Goal: Go to known website: Access a specific website the user already knows

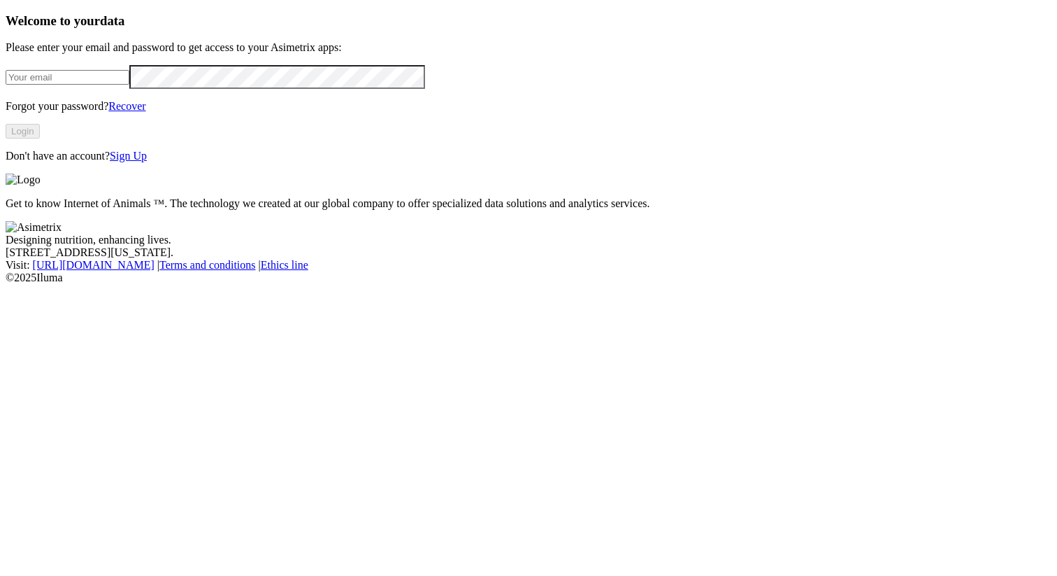
click at [196, 88] on form at bounding box center [529, 76] width 1046 height 23
click at [129, 85] on input "email" at bounding box center [68, 77] width 124 height 15
type input "[PERSON_NAME][EMAIL_ADDRESS][PERSON_NAME][PERSON_NAME][DOMAIN_NAME]"
click at [40, 138] on button "Login" at bounding box center [23, 131] width 34 height 15
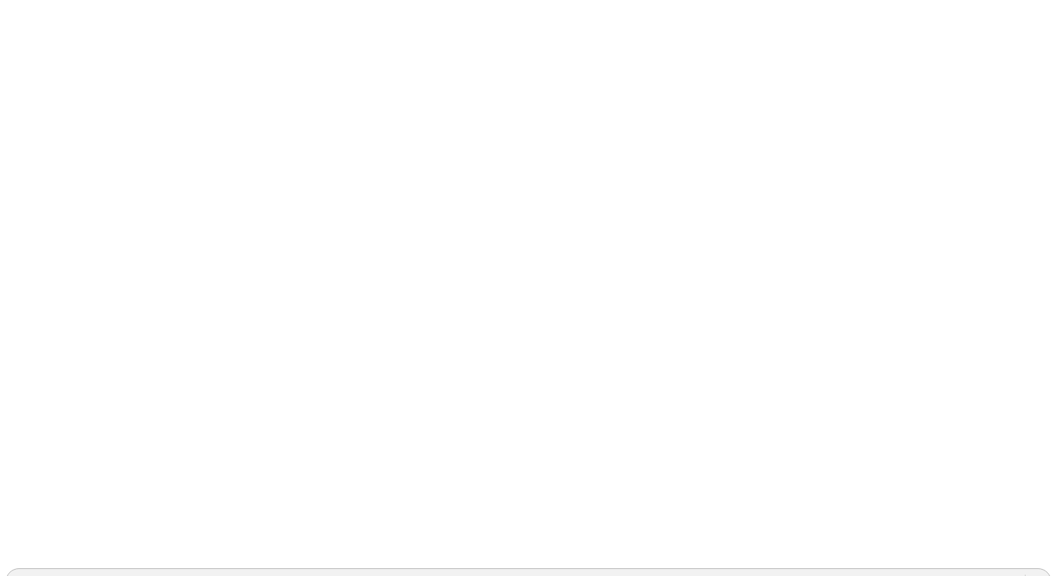
click at [209, 575] on div "AGROPECUARIASLASPIEDRASNINAS" at bounding box center [111, 581] width 196 height 13
